Goal: Task Accomplishment & Management: Use online tool/utility

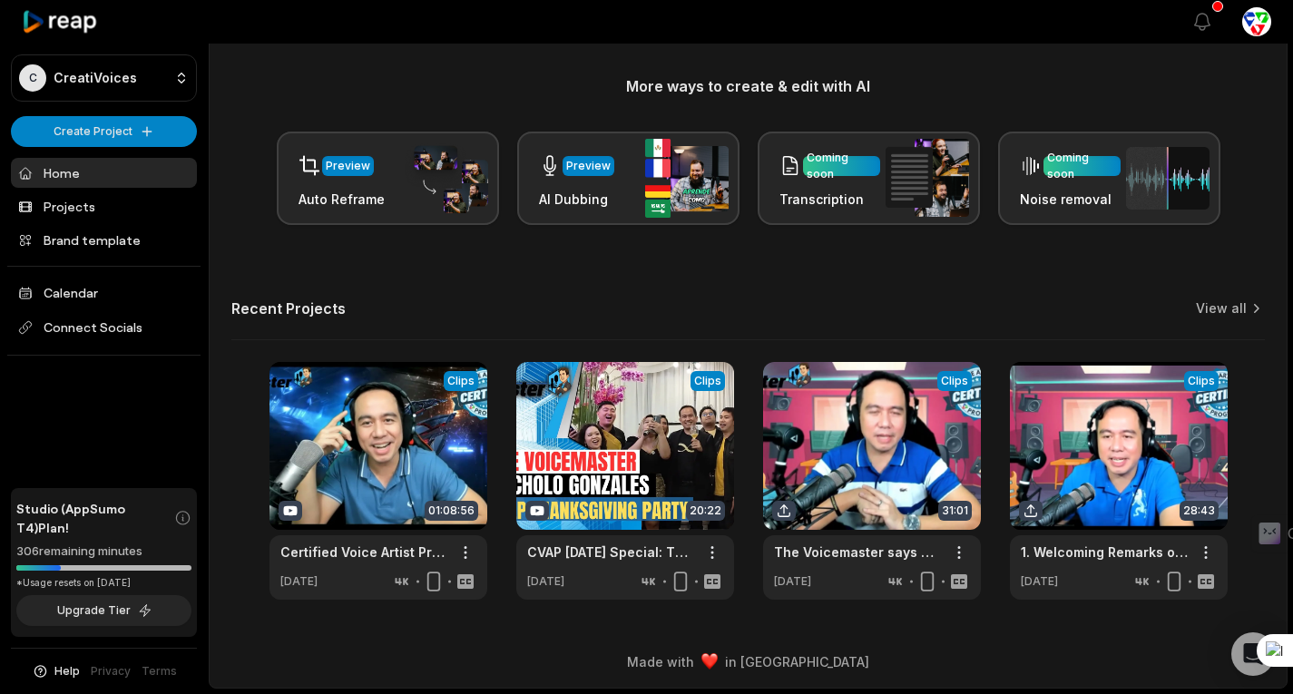
scroll to position [211, 0]
click at [1232, 304] on link "View all" at bounding box center [1221, 308] width 51 height 18
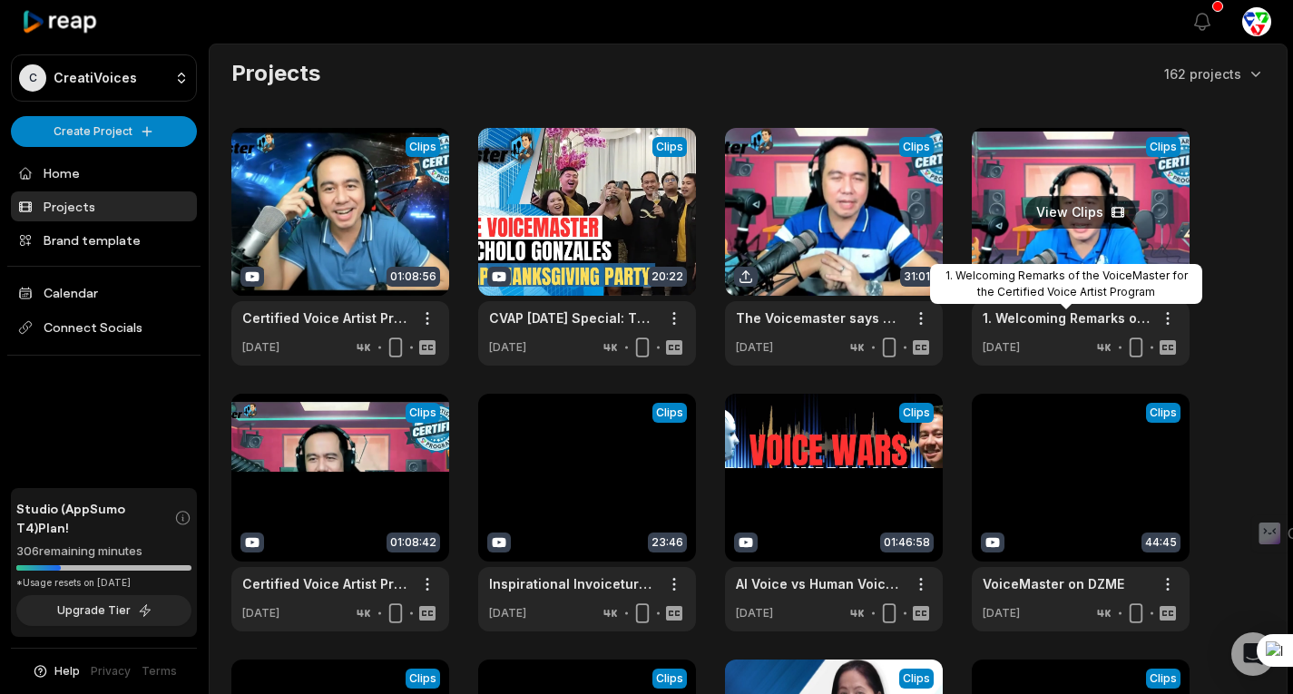
scroll to position [363, 0]
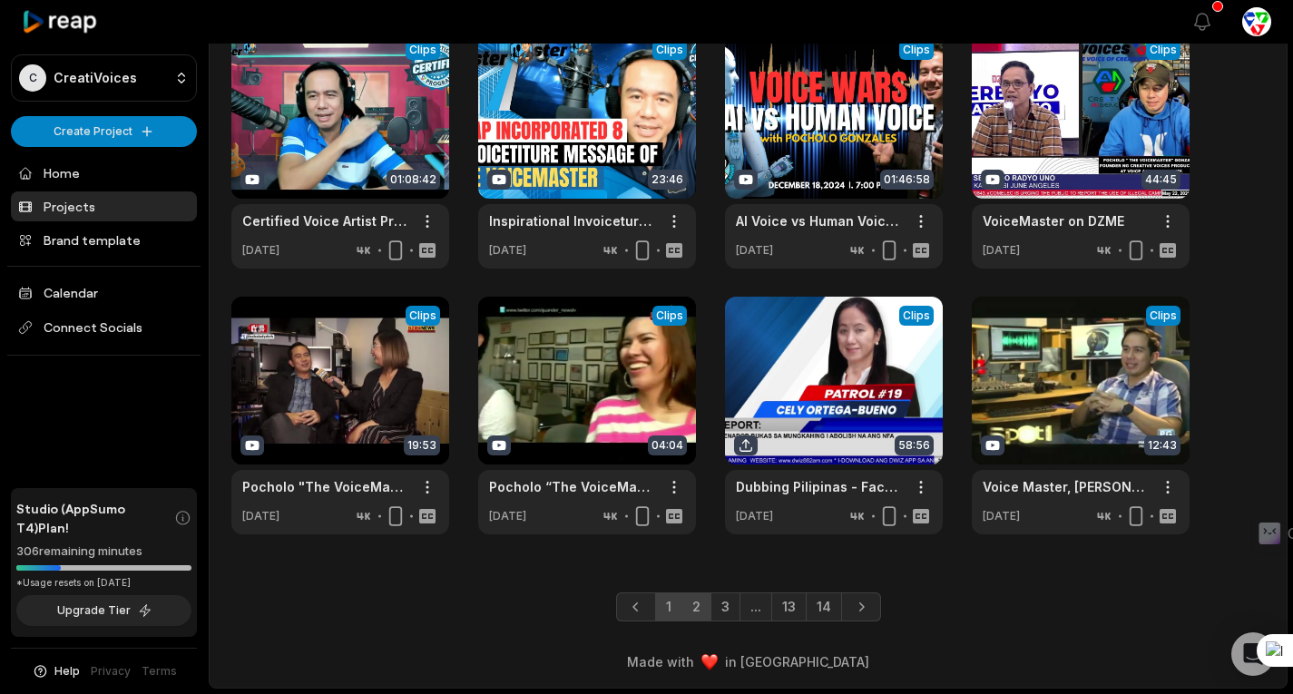
click at [697, 607] on link "2" at bounding box center [696, 607] width 30 height 29
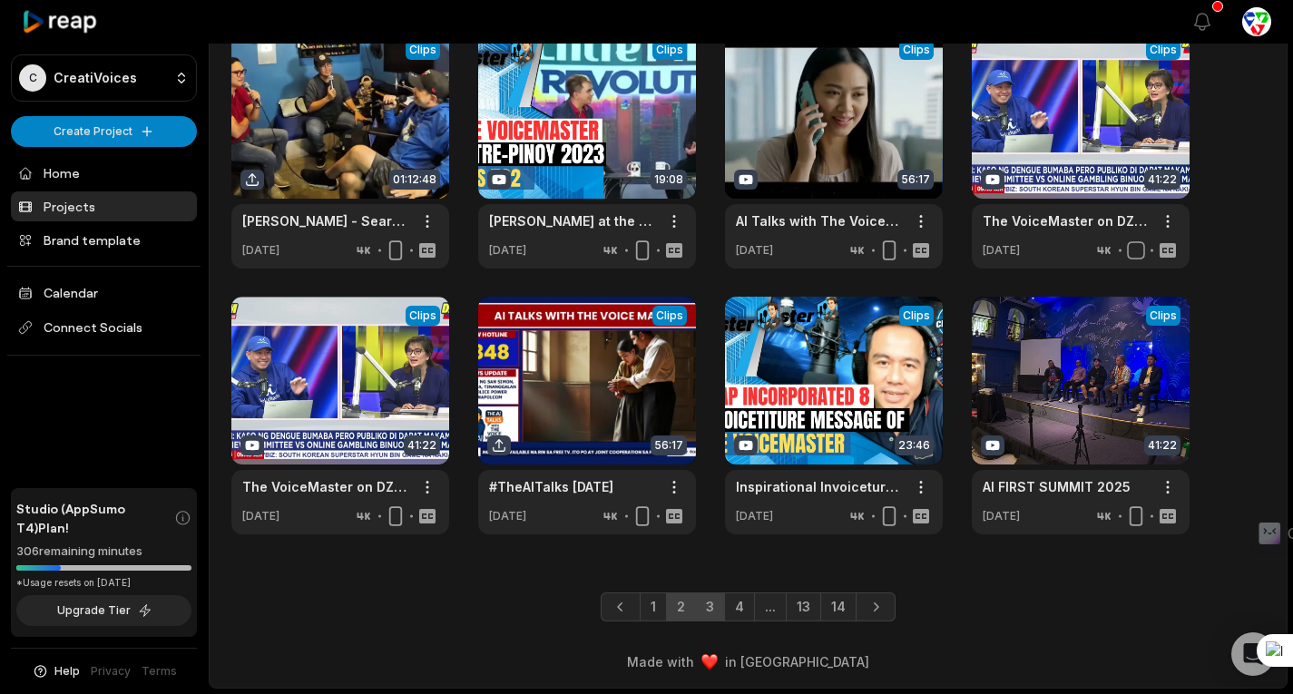
click at [716, 604] on link "3" at bounding box center [710, 607] width 30 height 29
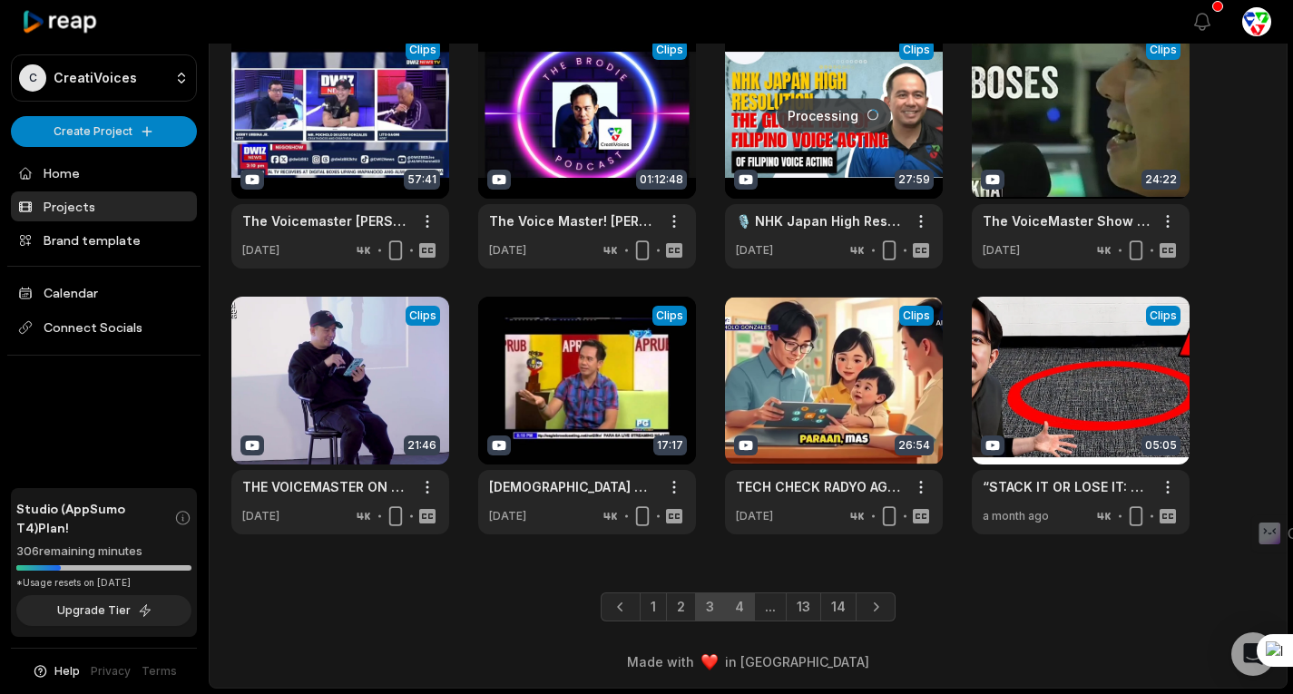
click at [742, 605] on link "4" at bounding box center [739, 607] width 31 height 29
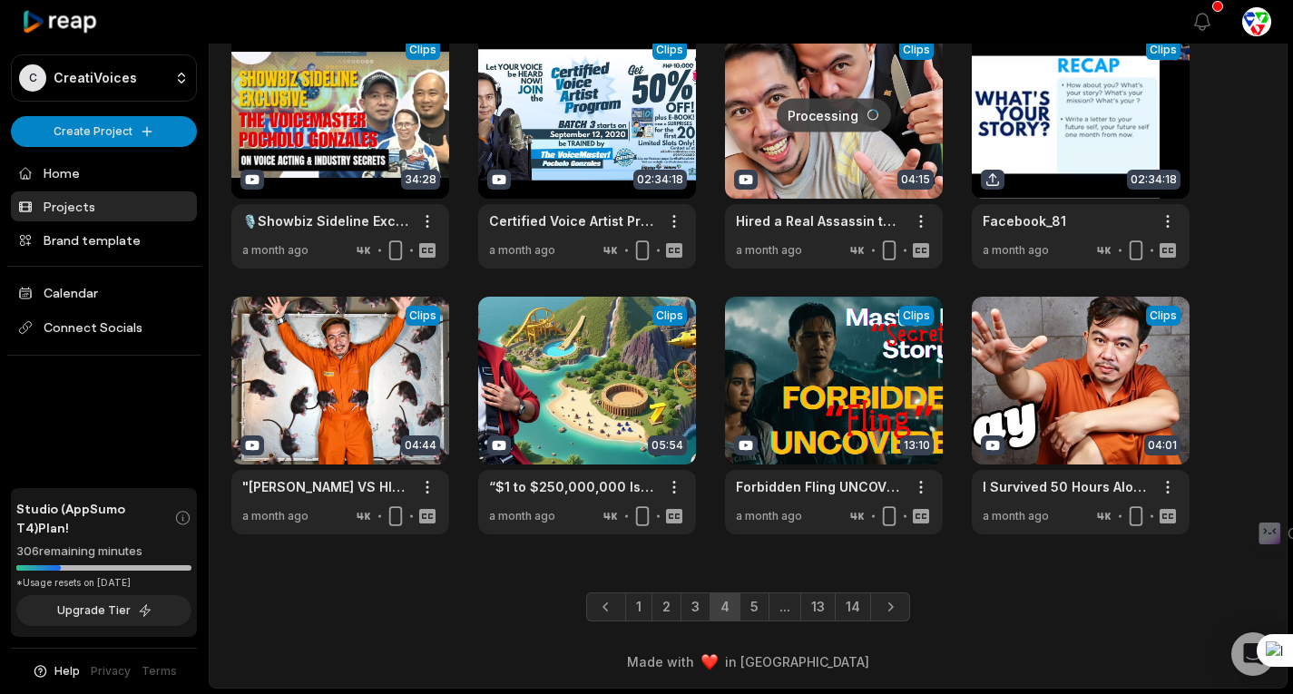
scroll to position [358, 0]
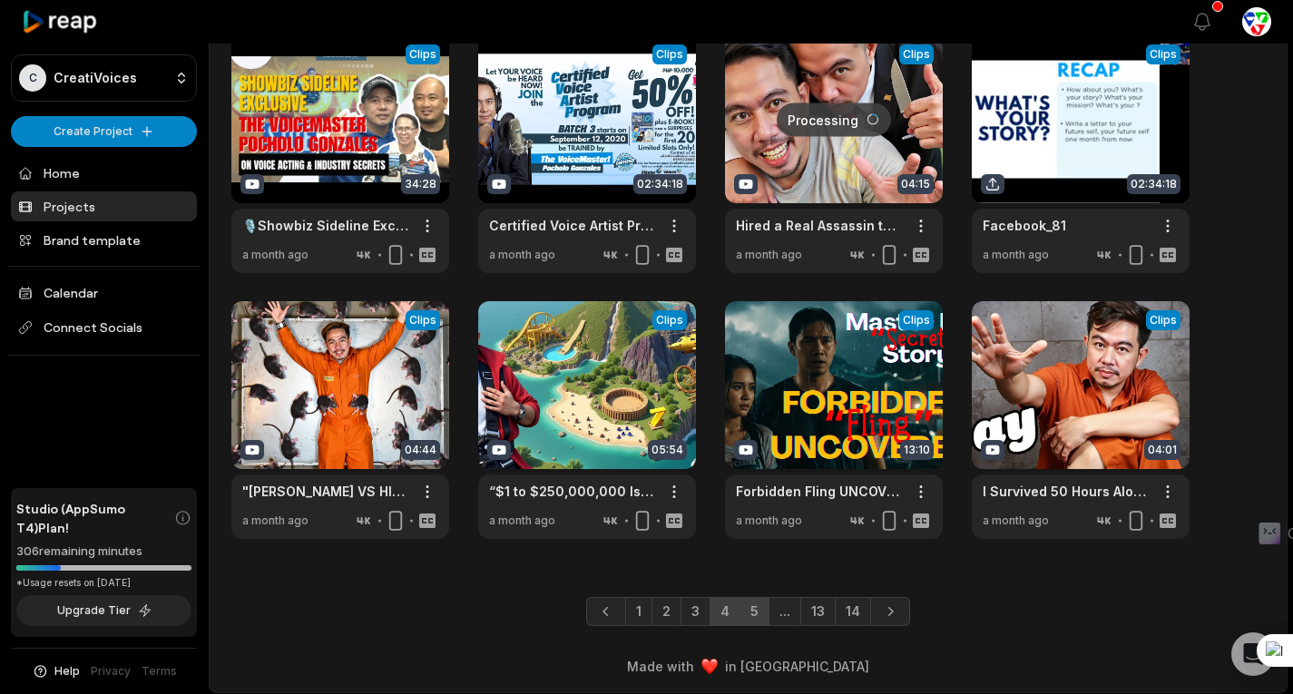
click at [760, 606] on link "5" at bounding box center [755, 611] width 30 height 29
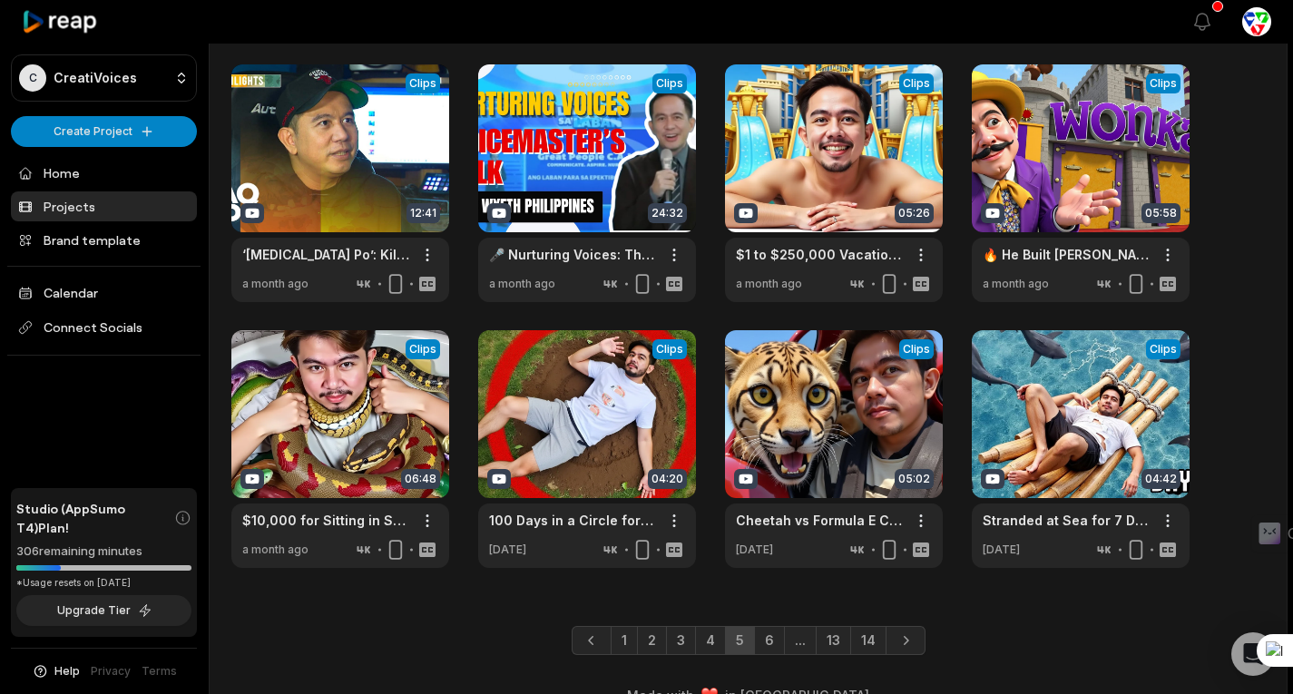
scroll to position [363, 0]
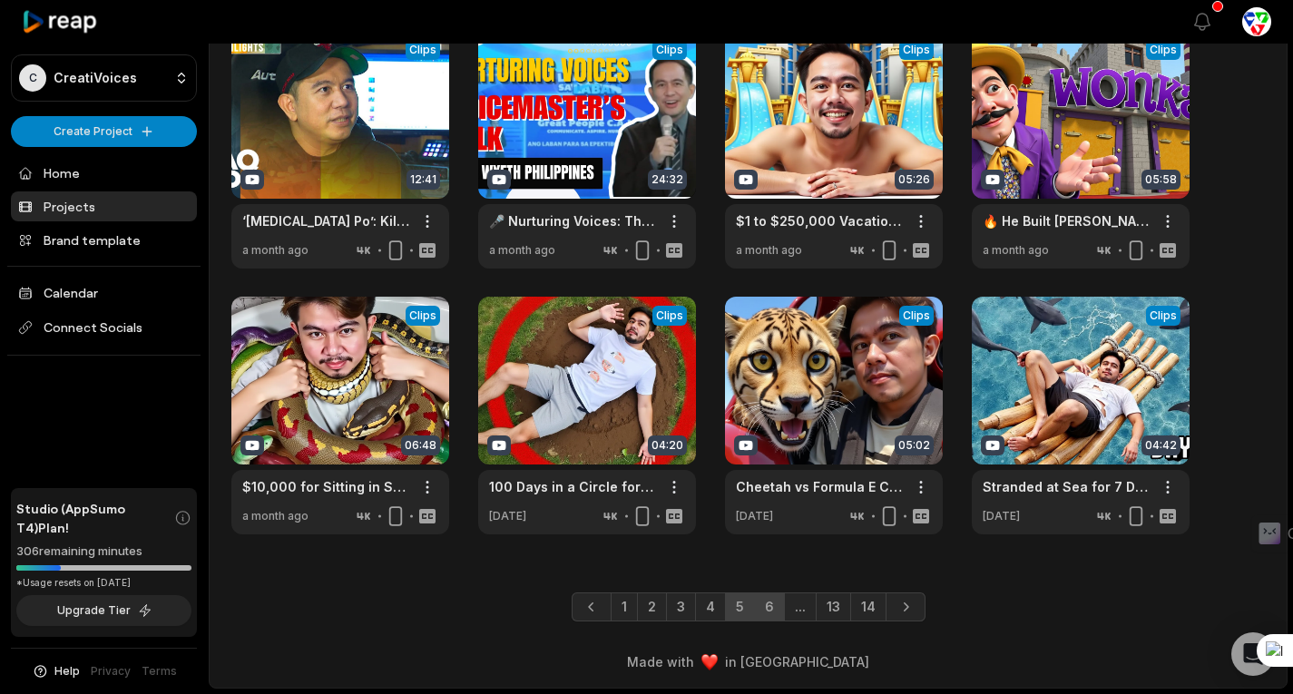
click at [769, 613] on link "6" at bounding box center [769, 607] width 31 height 29
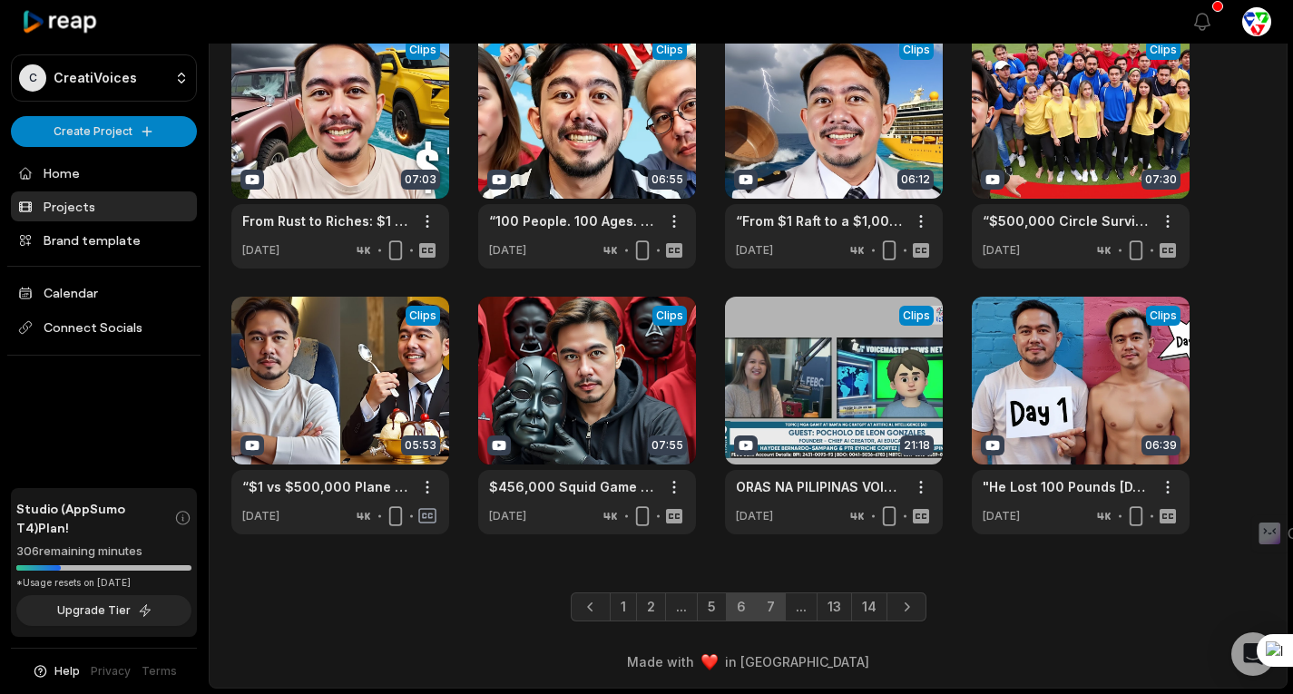
click at [775, 605] on link "7" at bounding box center [771, 607] width 30 height 29
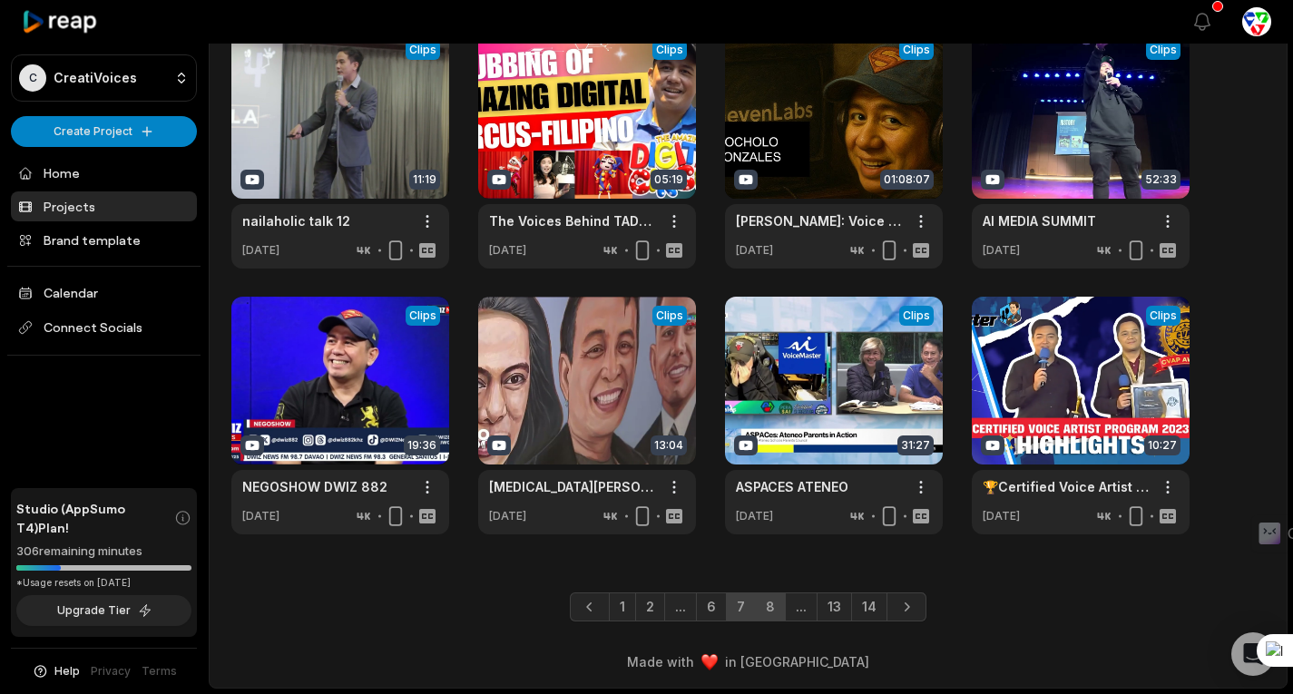
click at [772, 617] on link "8" at bounding box center [770, 607] width 31 height 29
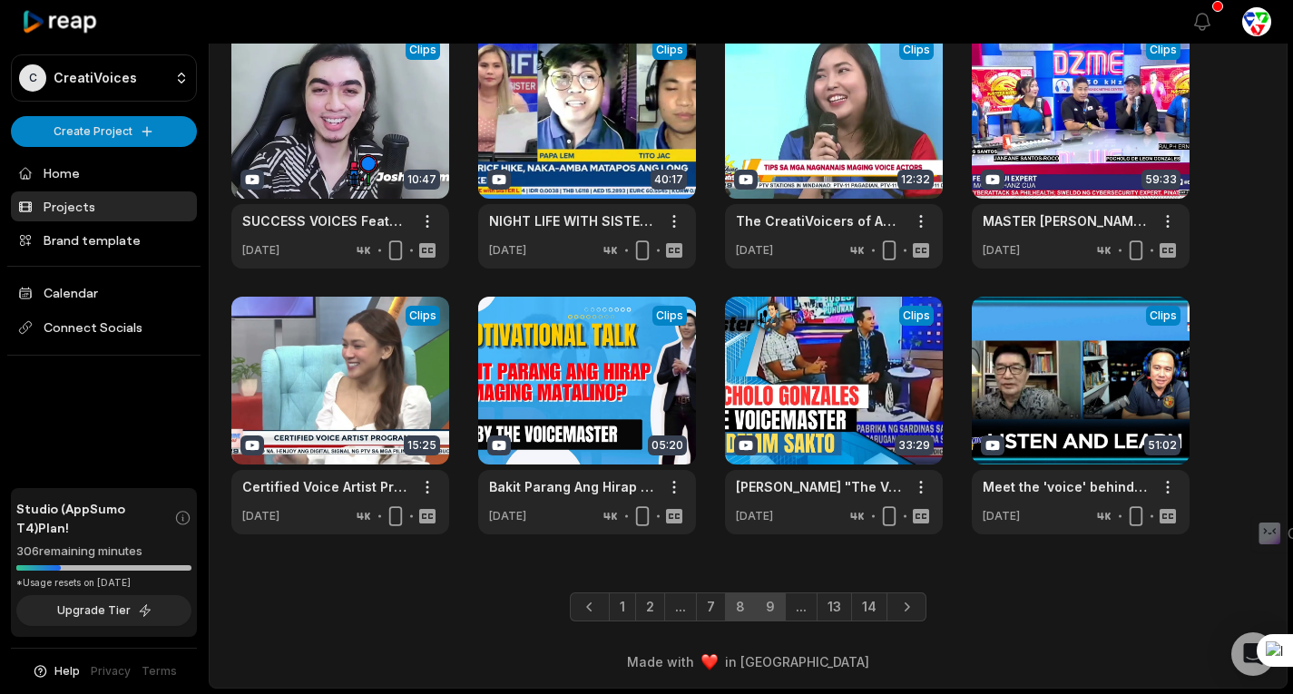
click at [774, 603] on link "9" at bounding box center [770, 607] width 31 height 29
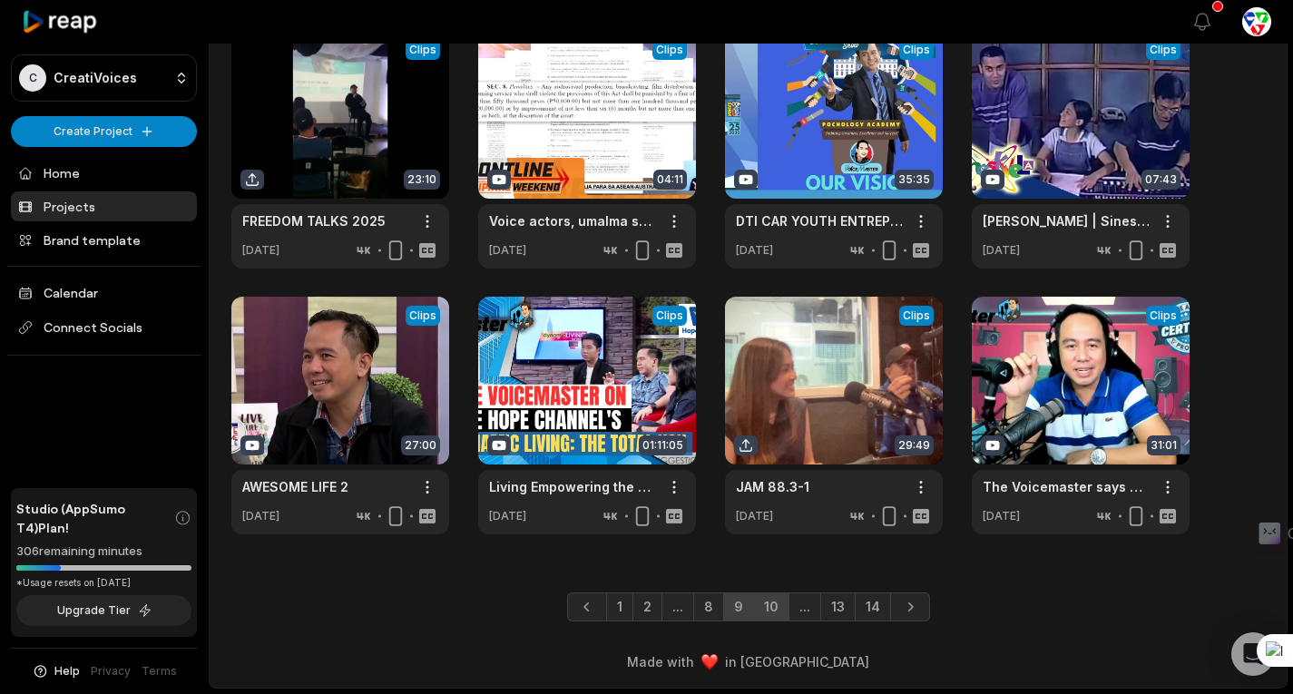
click at [766, 604] on link "10" at bounding box center [771, 607] width 36 height 29
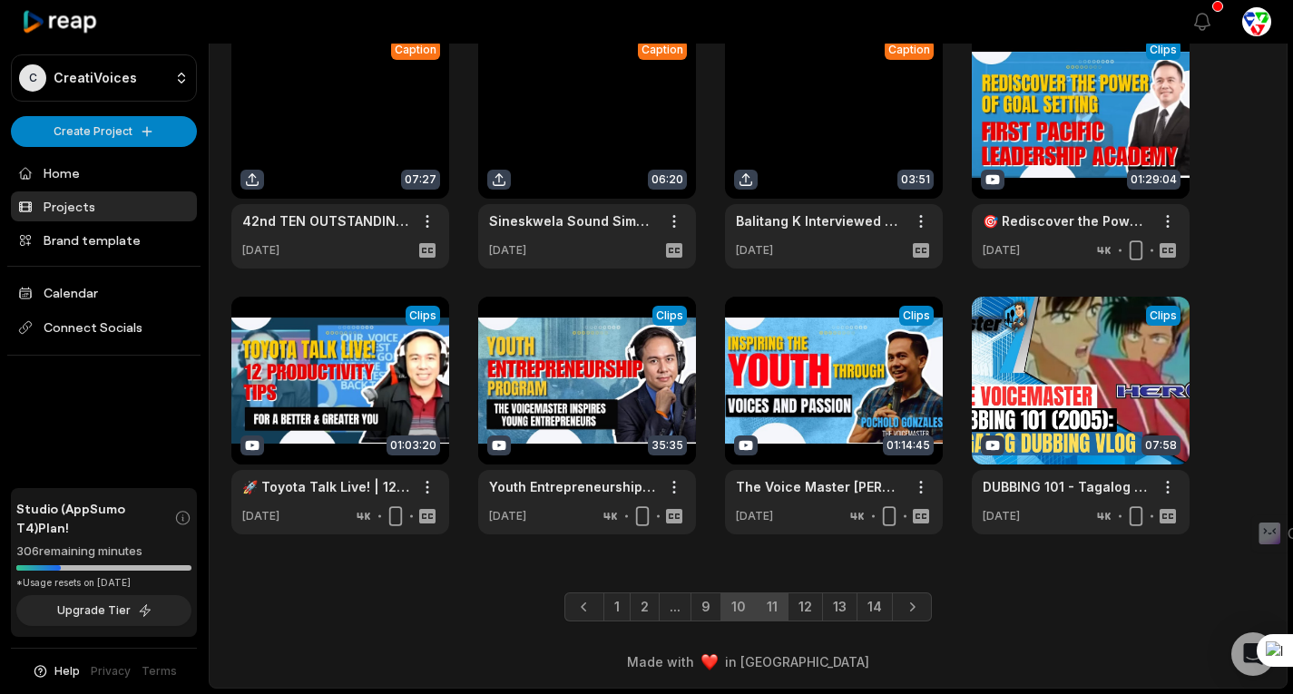
click at [782, 606] on link "11" at bounding box center [772, 607] width 33 height 29
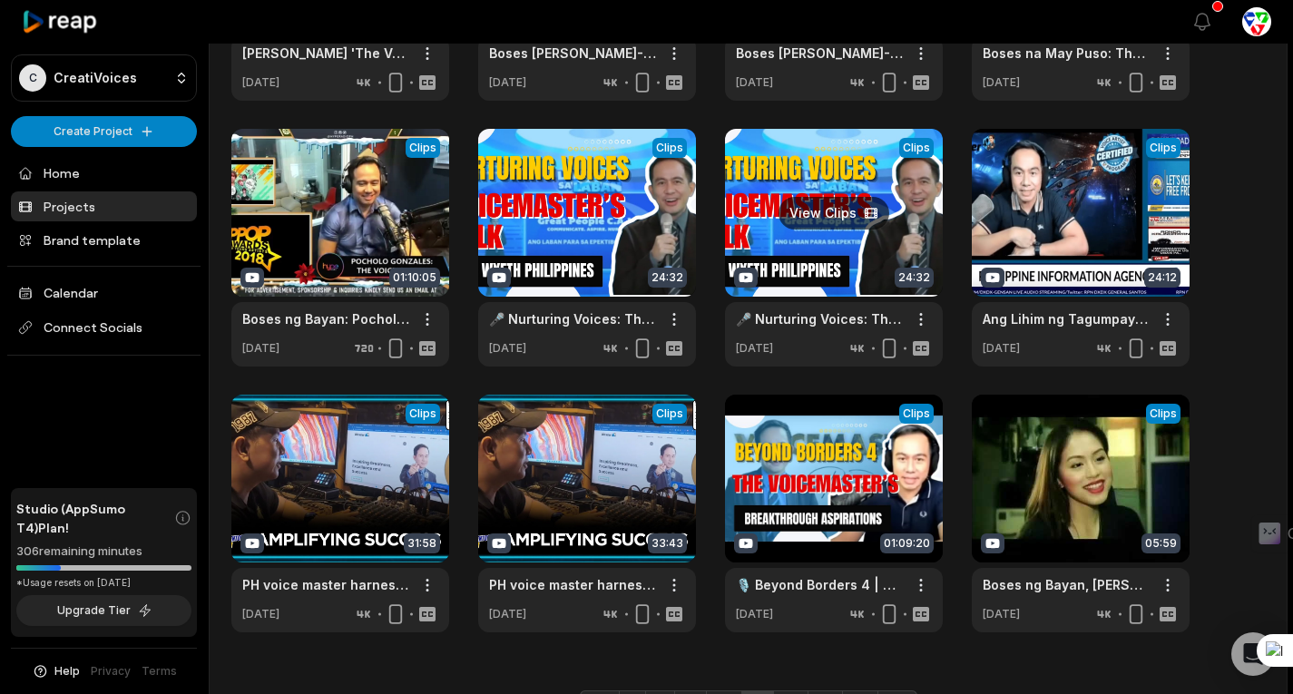
scroll to position [314, 0]
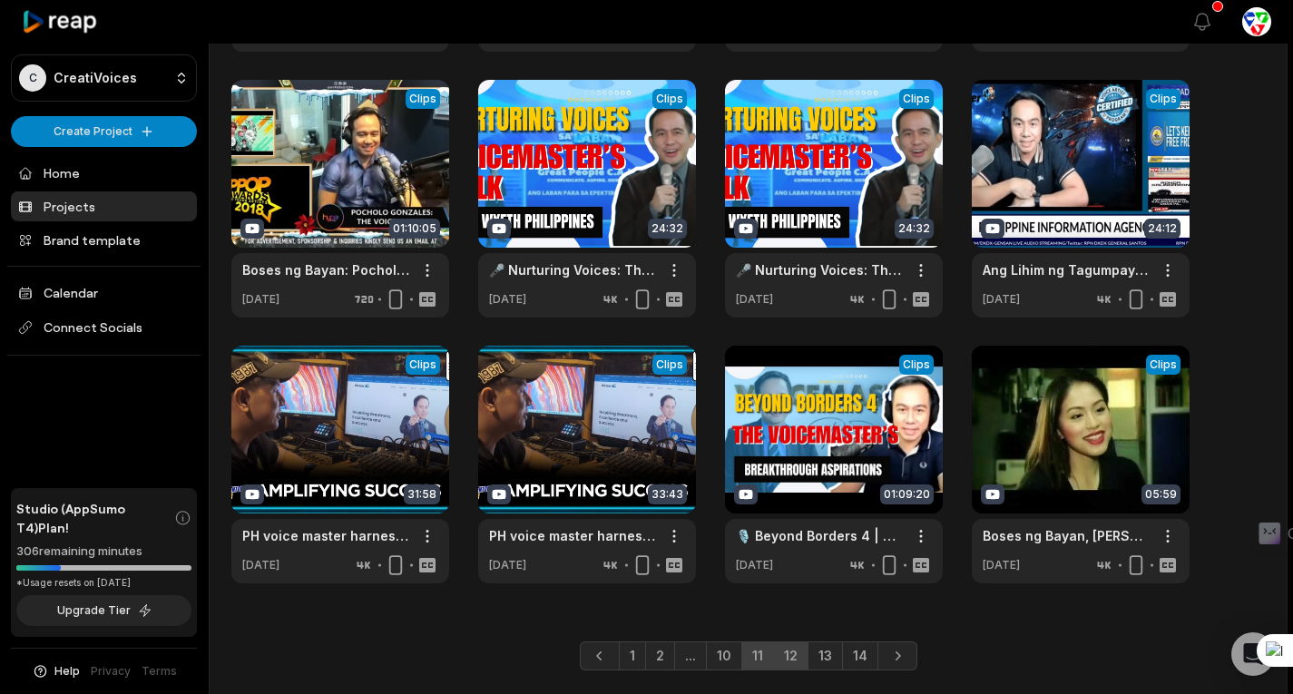
click at [789, 659] on link "12" at bounding box center [790, 656] width 35 height 29
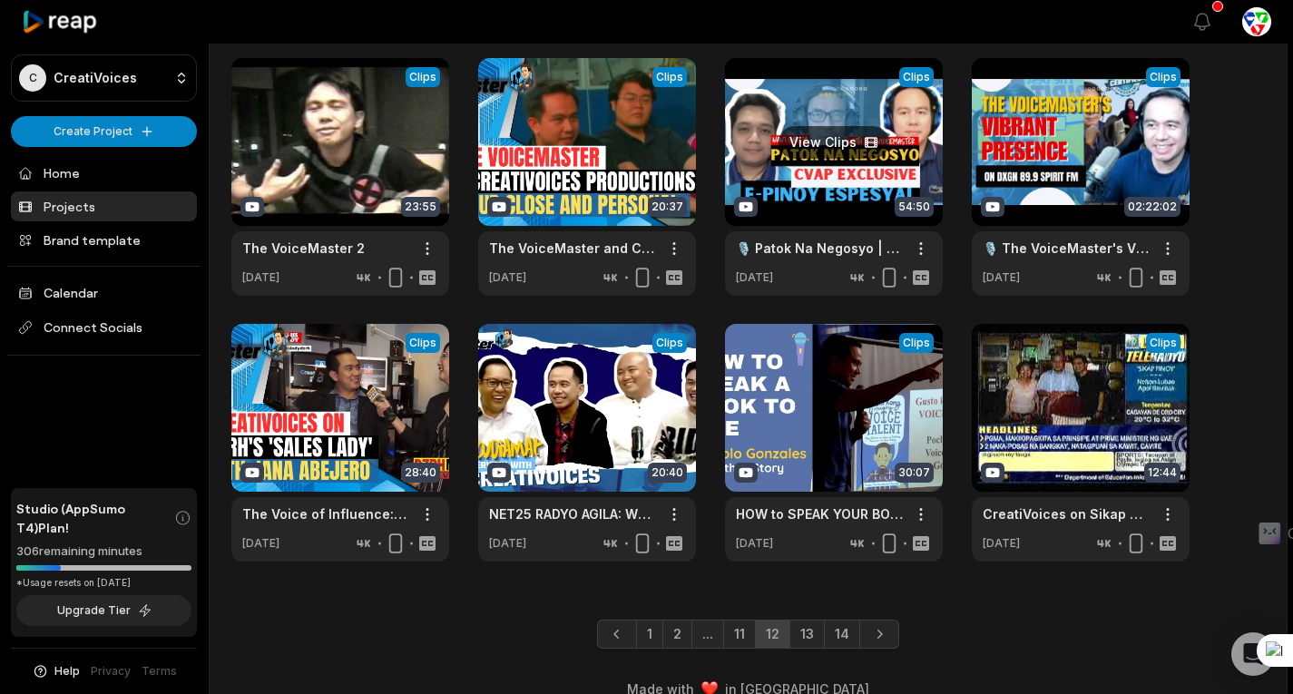
scroll to position [363, 0]
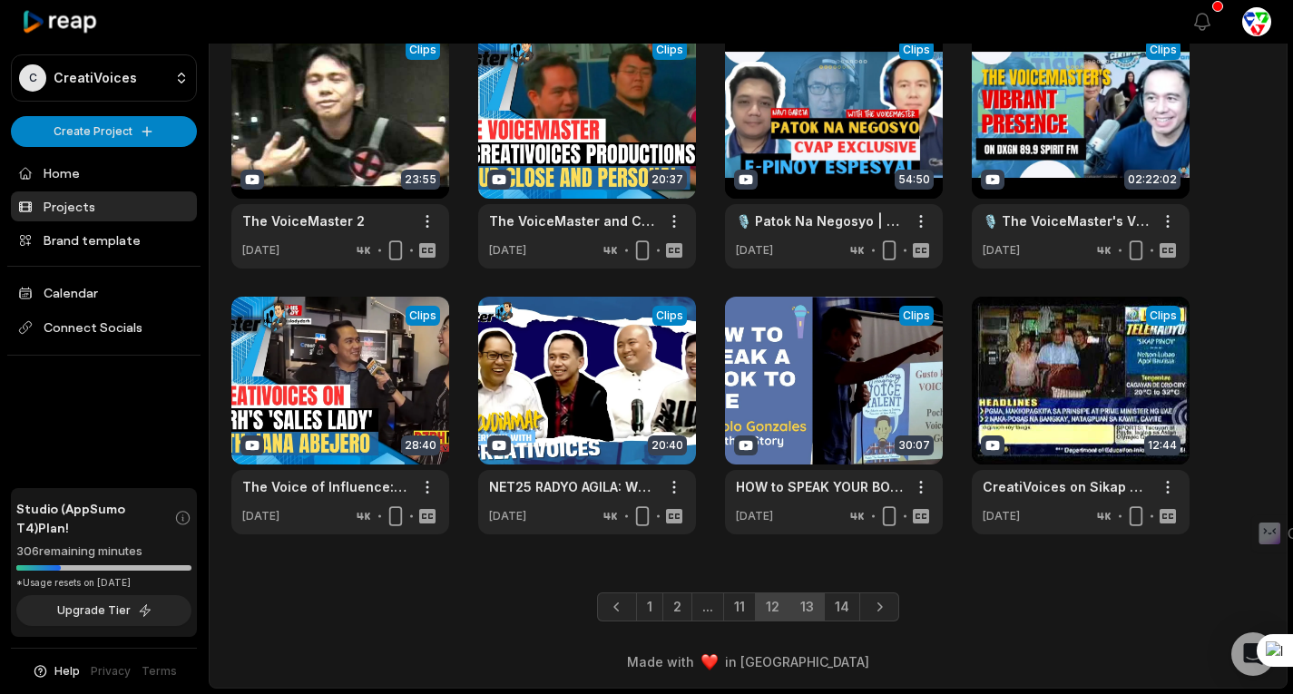
click at [797, 610] on link "13" at bounding box center [806, 607] width 35 height 29
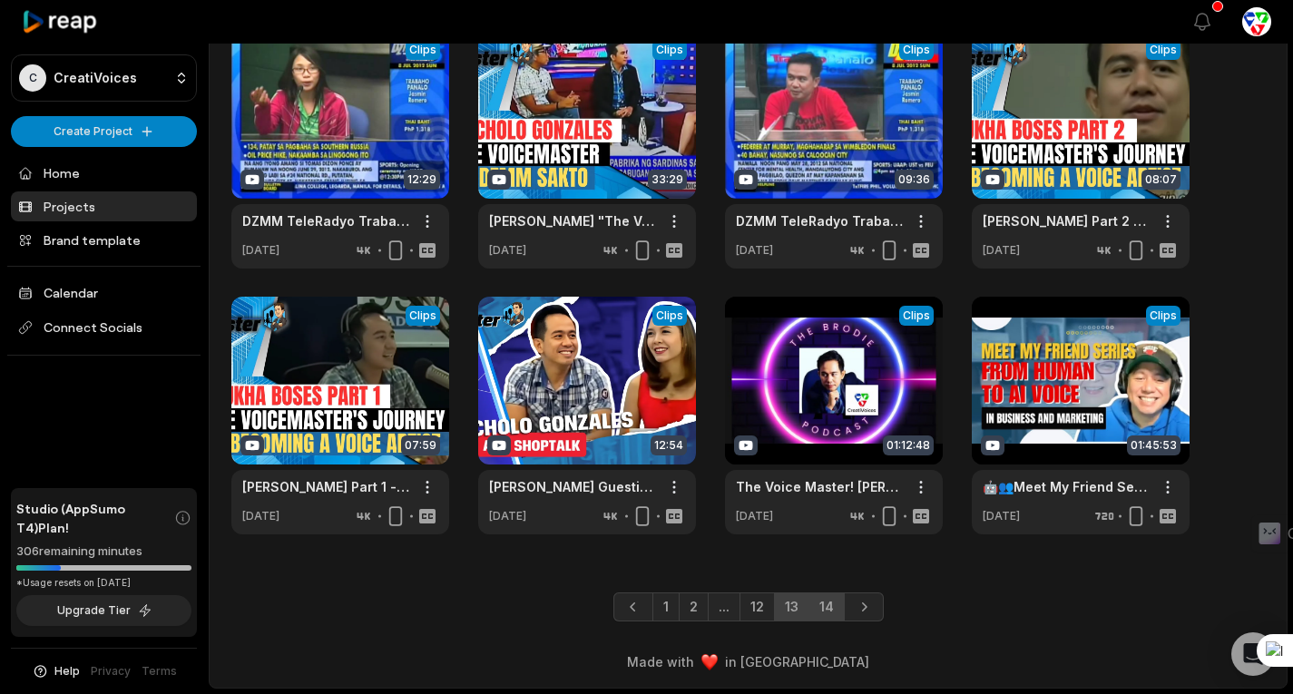
click at [827, 613] on link "14" at bounding box center [826, 607] width 36 height 29
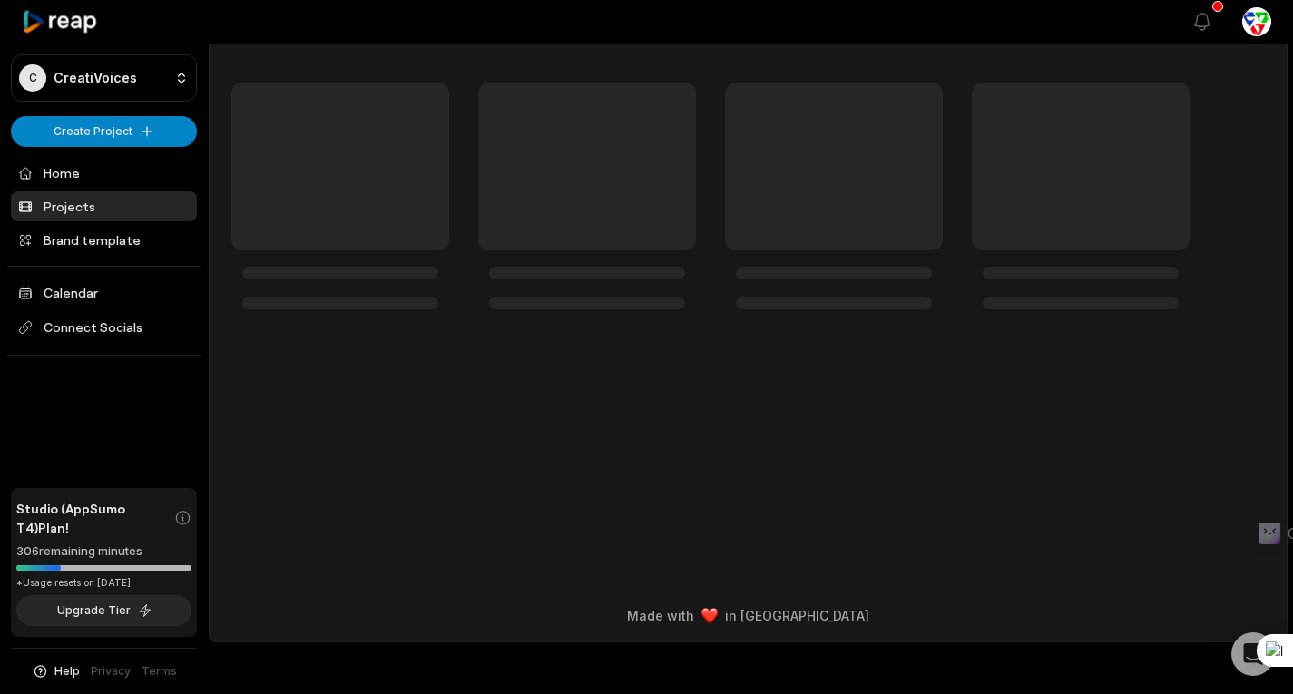
scroll to position [0, 0]
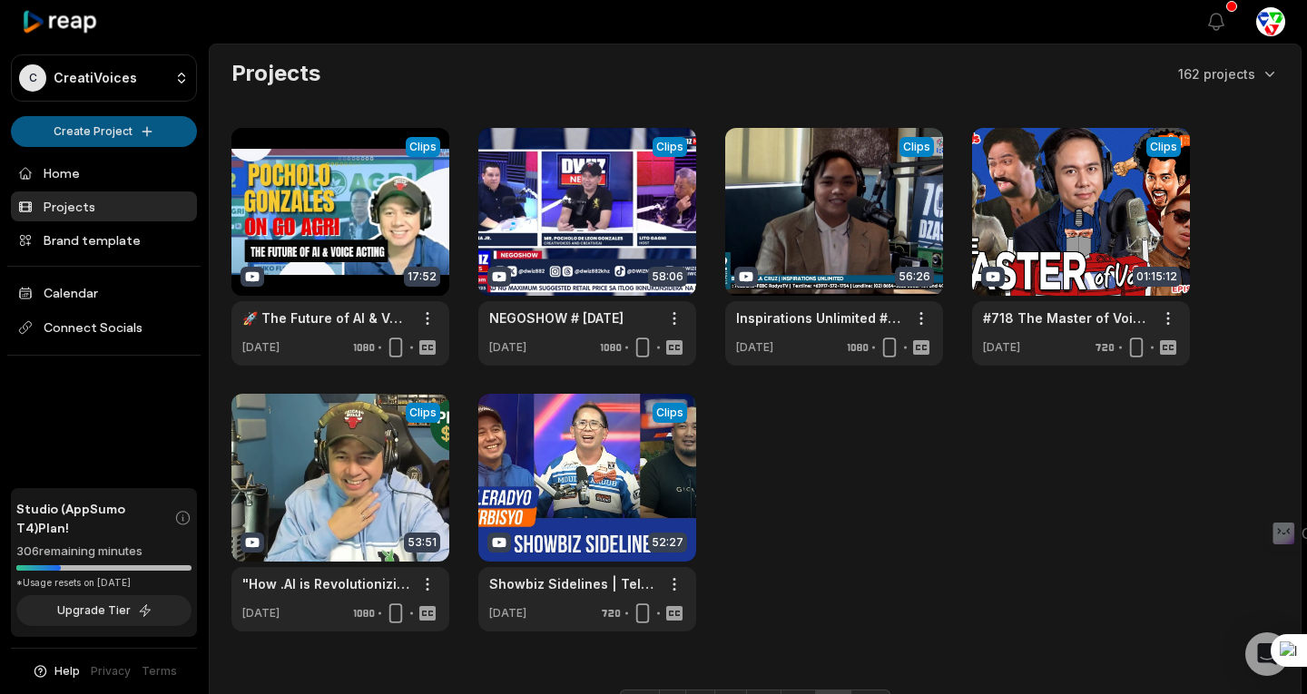
click at [128, 139] on html "C CreatiVoices Create Project Home Projects Brand template Calendar Connect Soc…" at bounding box center [653, 347] width 1307 height 694
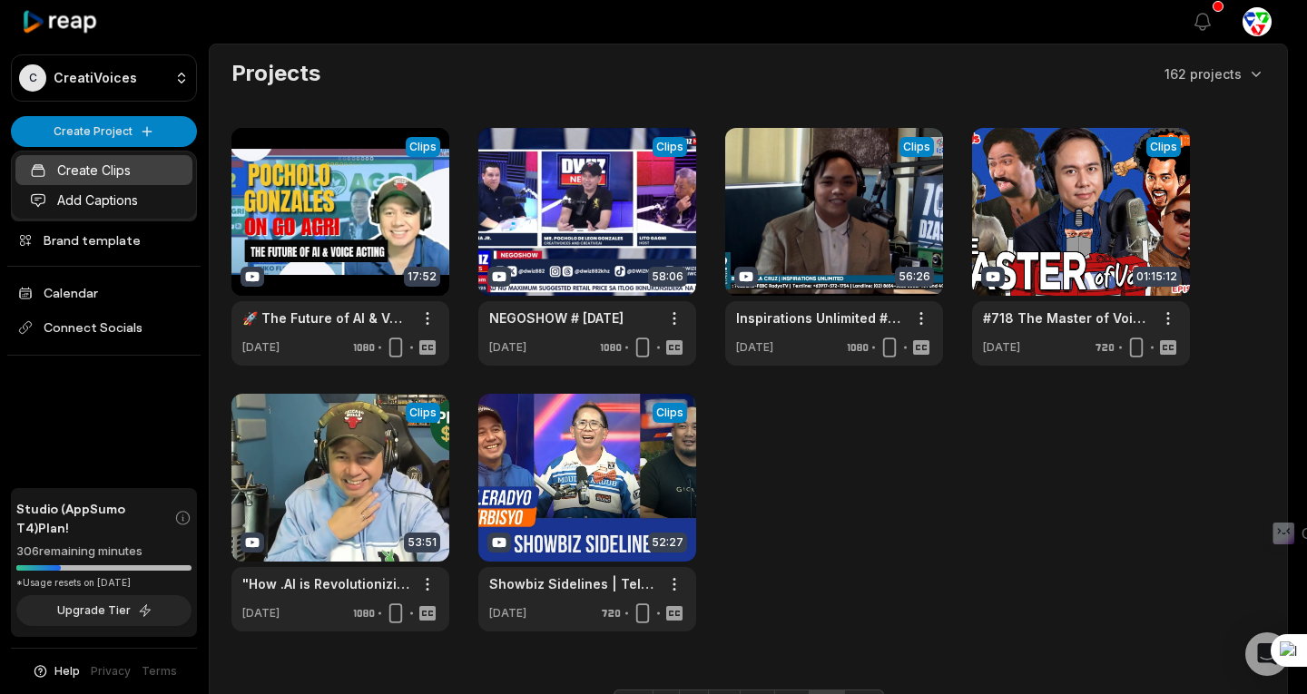
click at [106, 163] on link "Create Clips" at bounding box center [103, 170] width 177 height 30
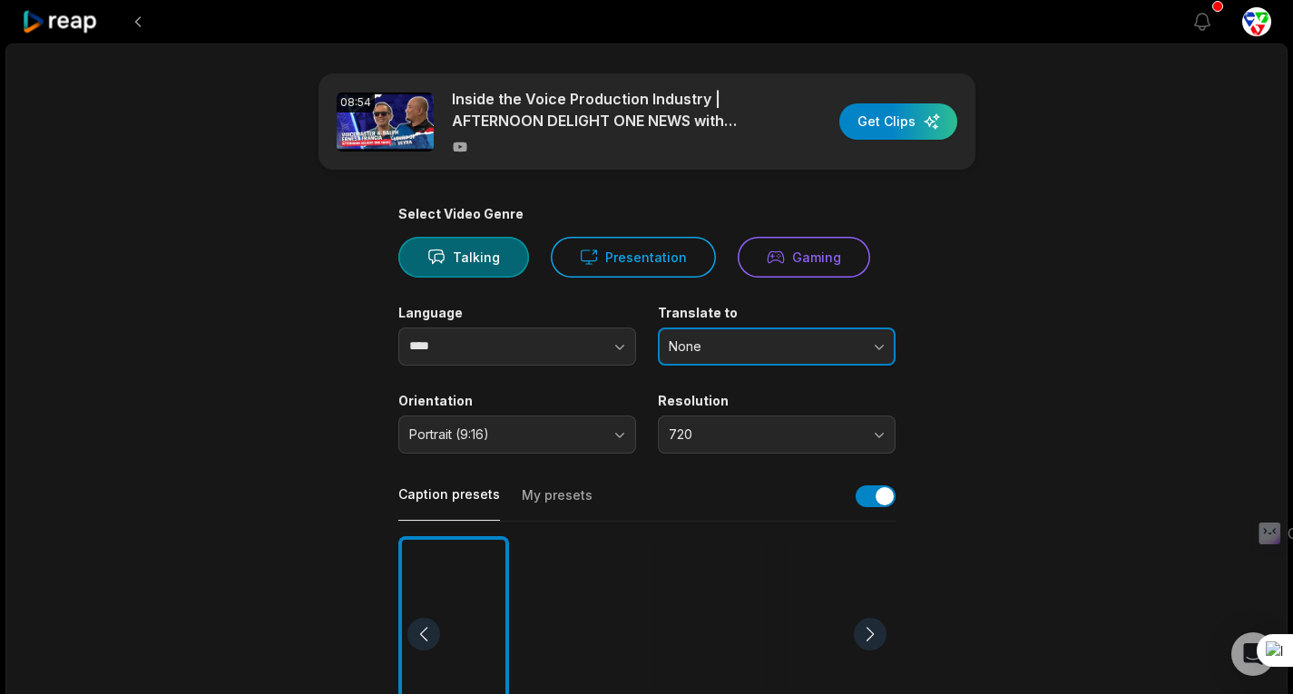
click at [828, 361] on button "None" at bounding box center [777, 347] width 238 height 38
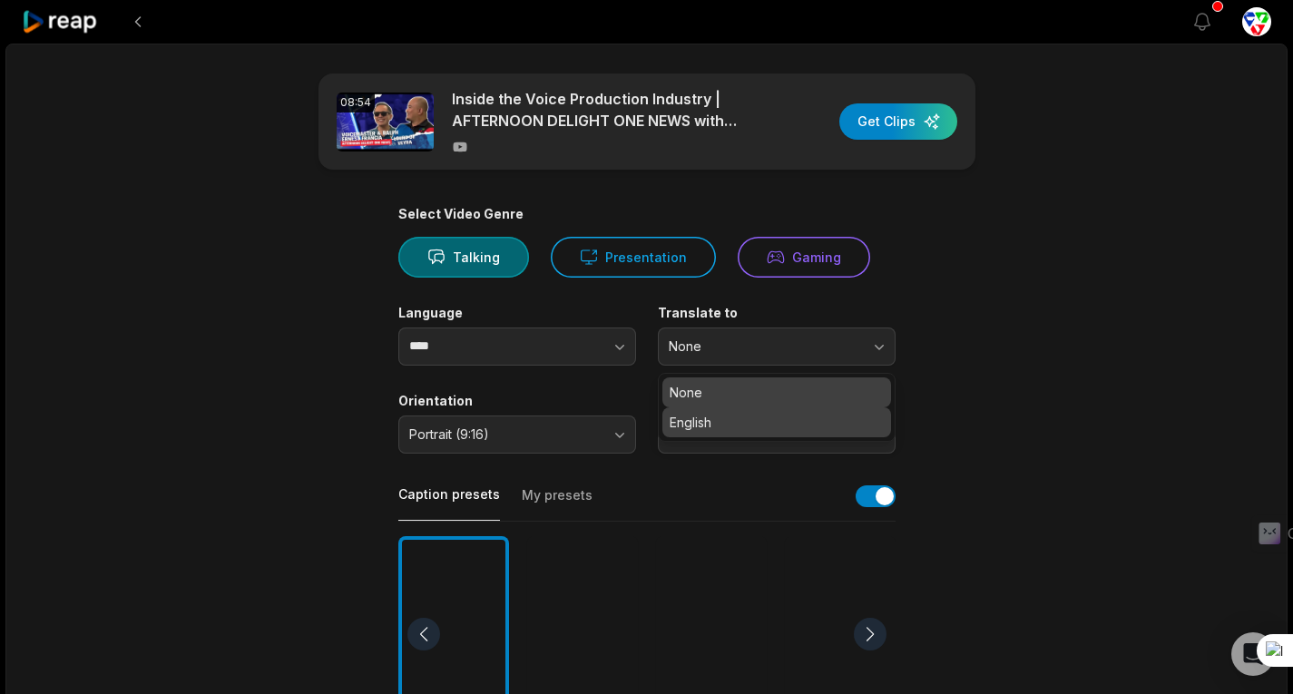
click at [754, 432] on div "English" at bounding box center [776, 422] width 229 height 30
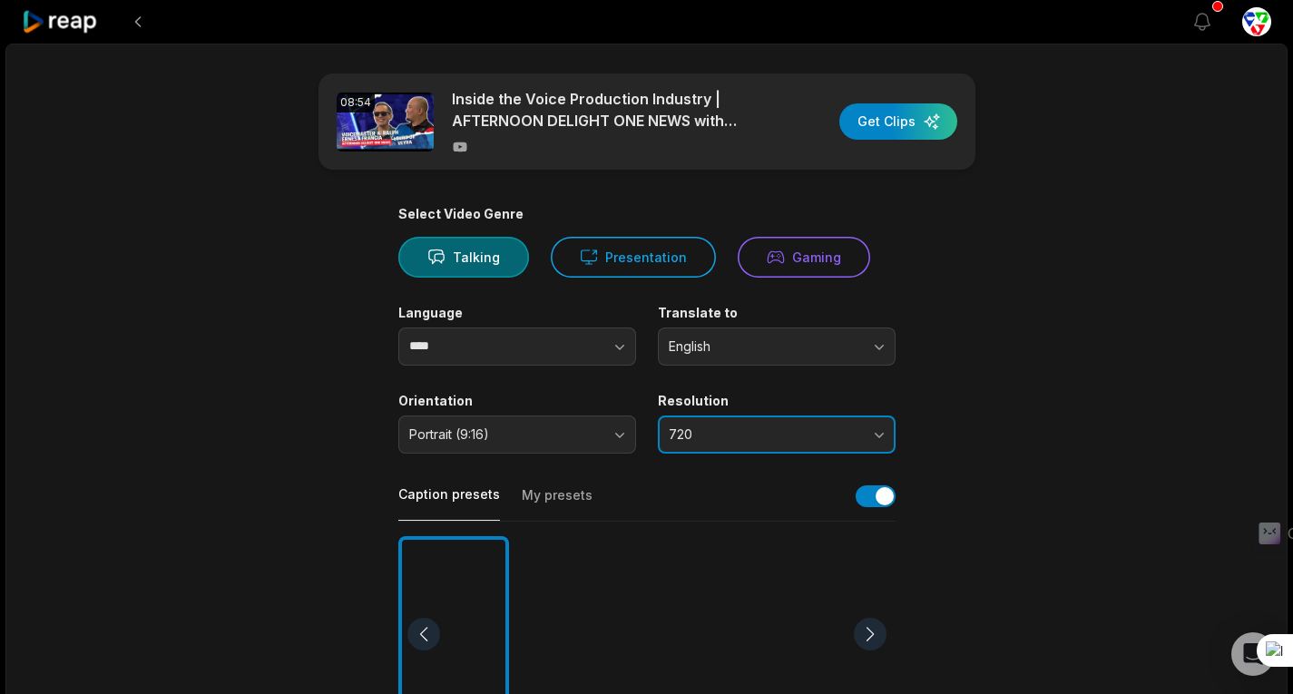
click at [733, 429] on span "720" at bounding box center [764, 434] width 191 height 16
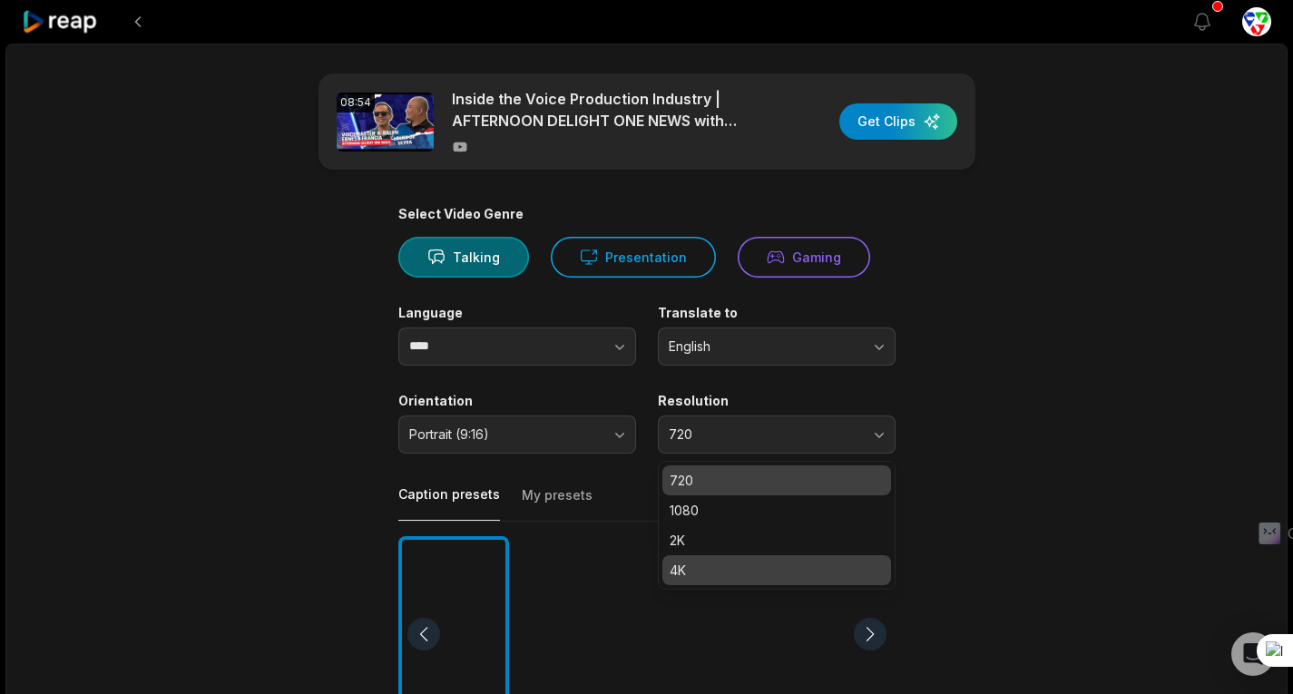
click at [700, 566] on p "4K" at bounding box center [777, 570] width 214 height 19
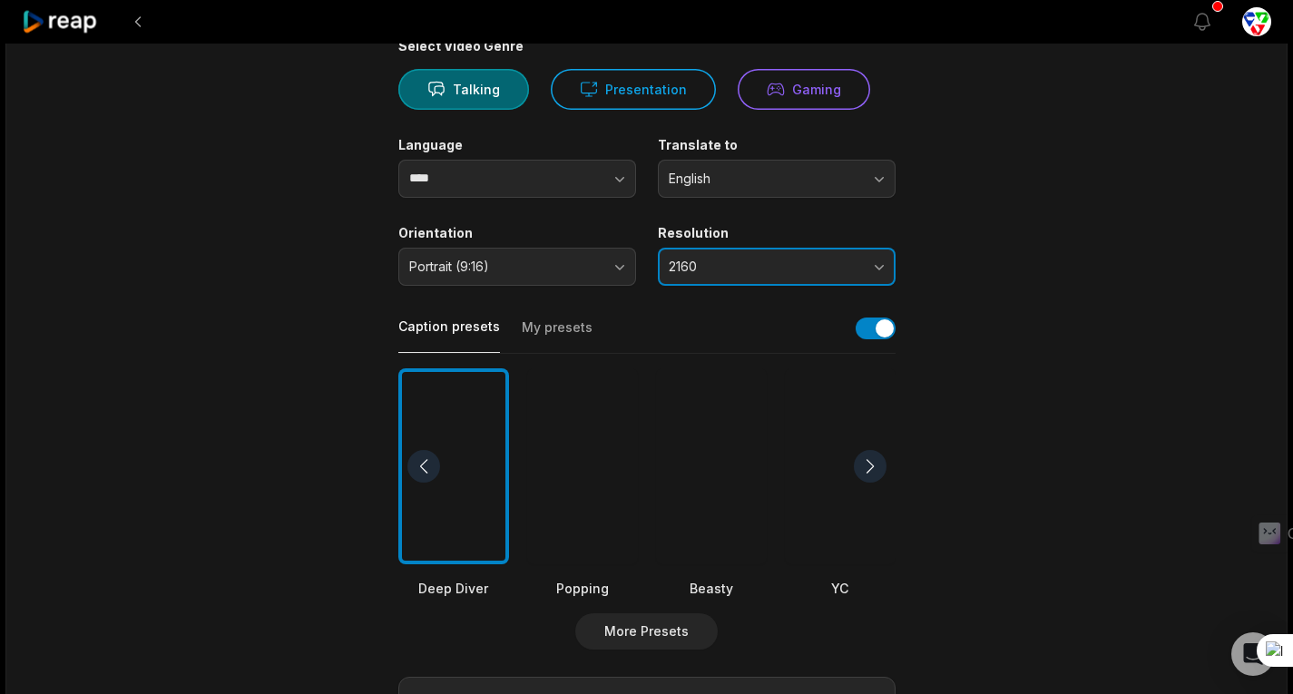
scroll to position [169, 0]
click at [596, 459] on div at bounding box center [582, 465] width 111 height 197
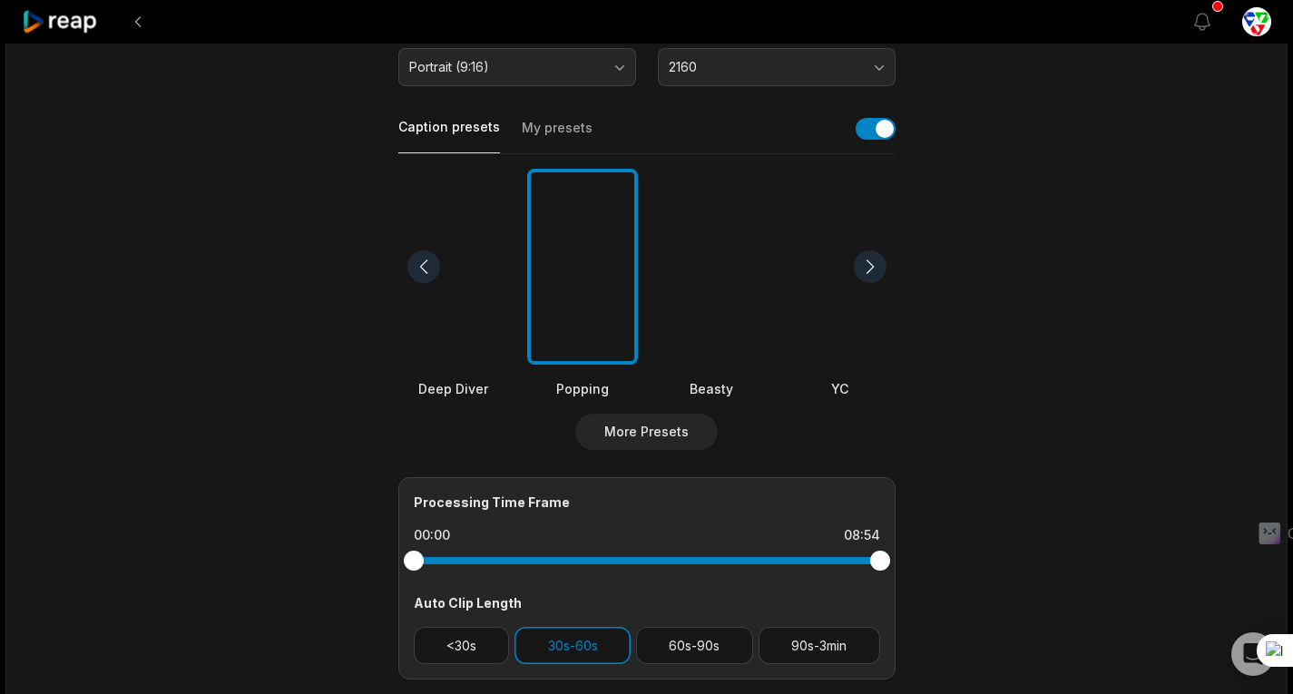
scroll to position [575, 0]
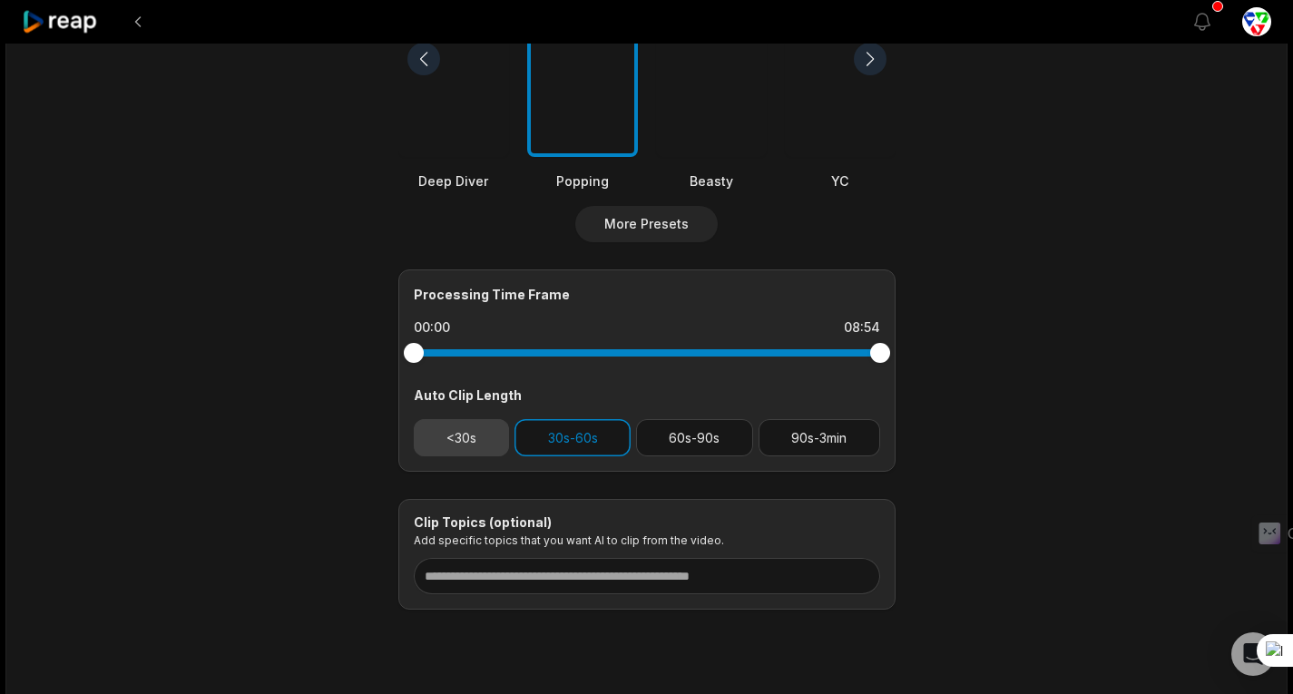
click at [496, 435] on button "<30s" at bounding box center [462, 437] width 96 height 37
click at [681, 424] on button "60s-90s" at bounding box center [694, 437] width 117 height 37
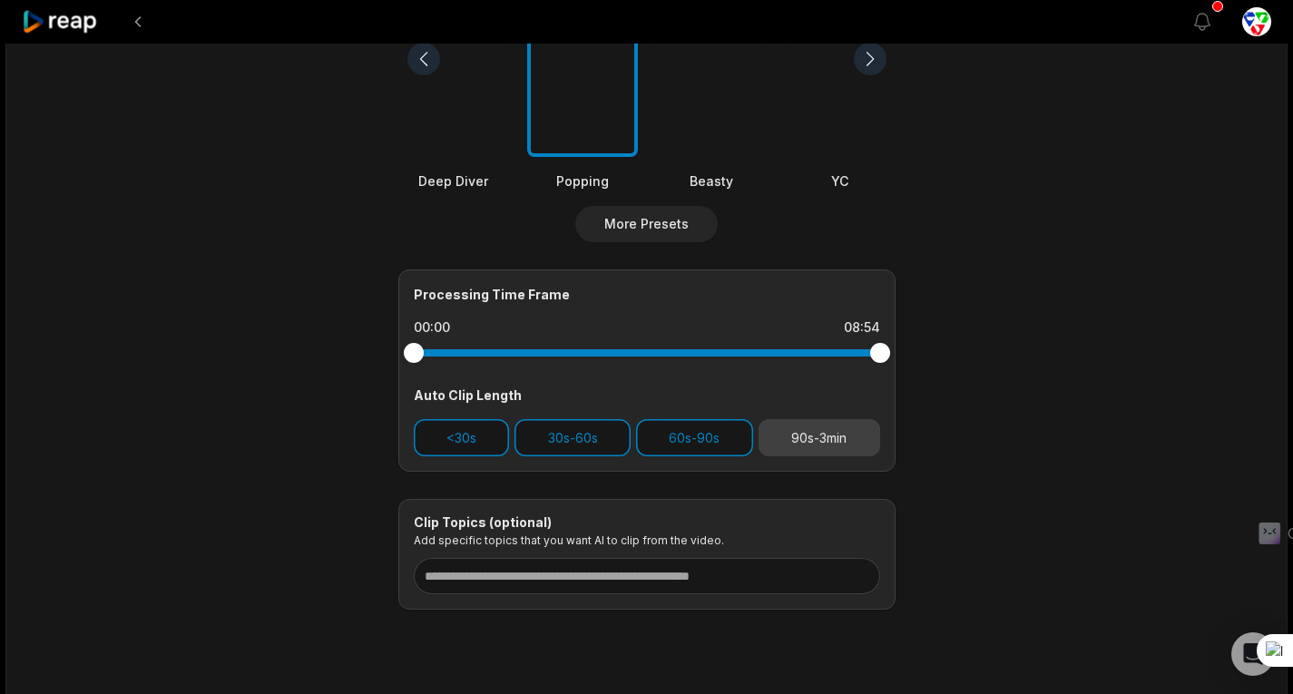
click at [826, 432] on button "90s-3min" at bounding box center [820, 437] width 122 height 37
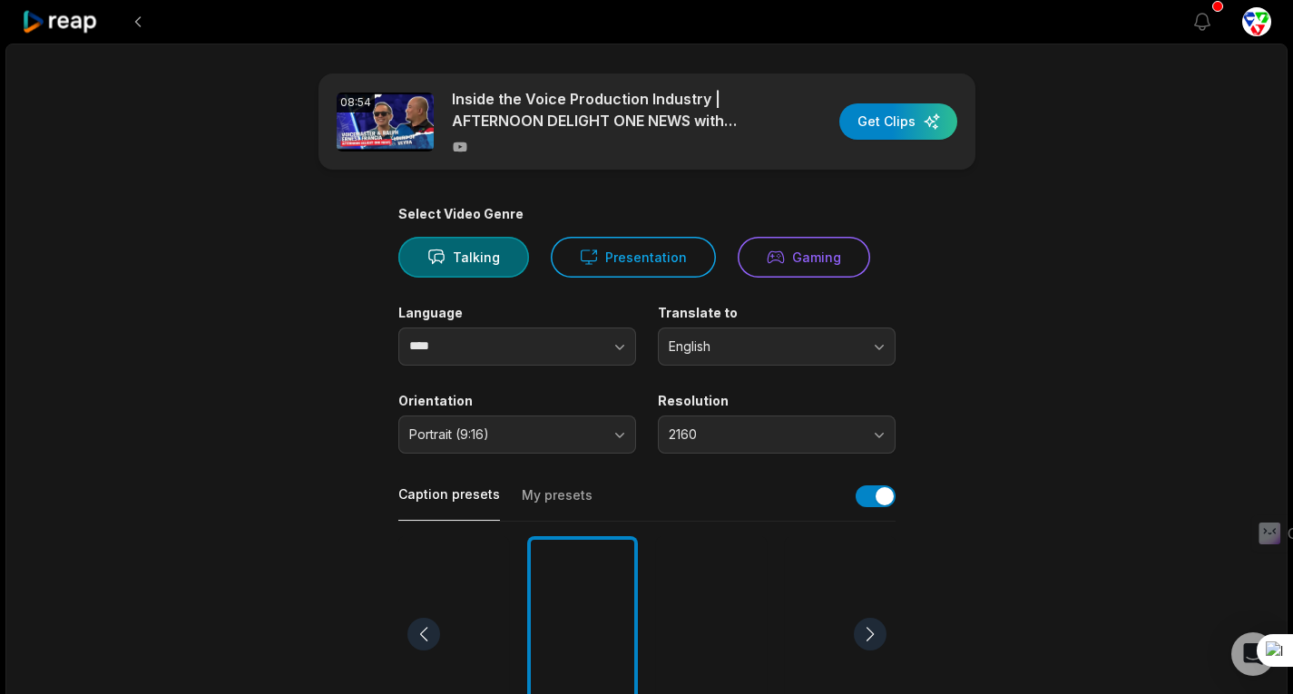
scroll to position [1, 0]
click at [912, 125] on div "button" at bounding box center [898, 121] width 118 height 36
